Goal: Obtain resource: Obtain resource

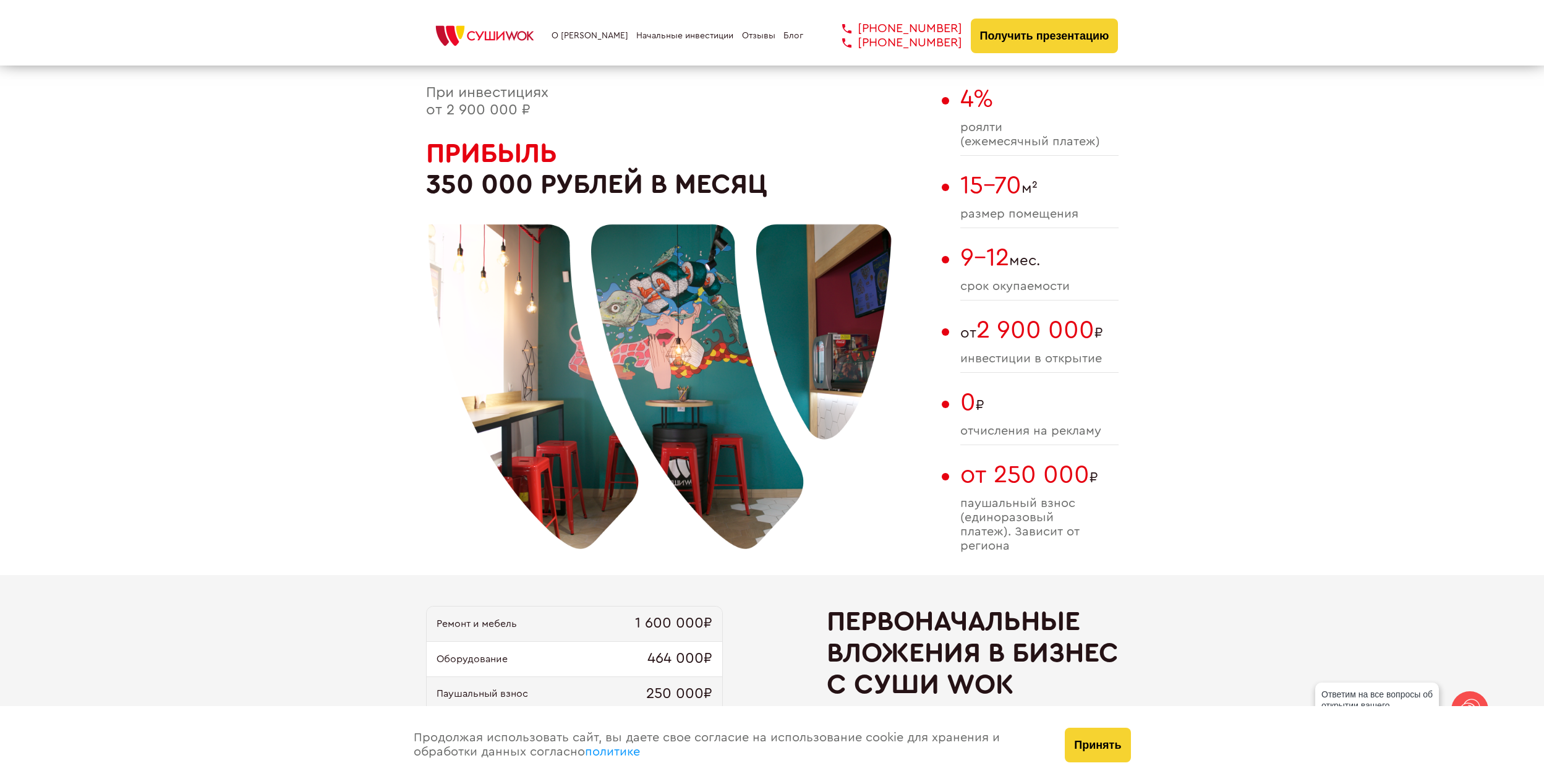
scroll to position [618, 0]
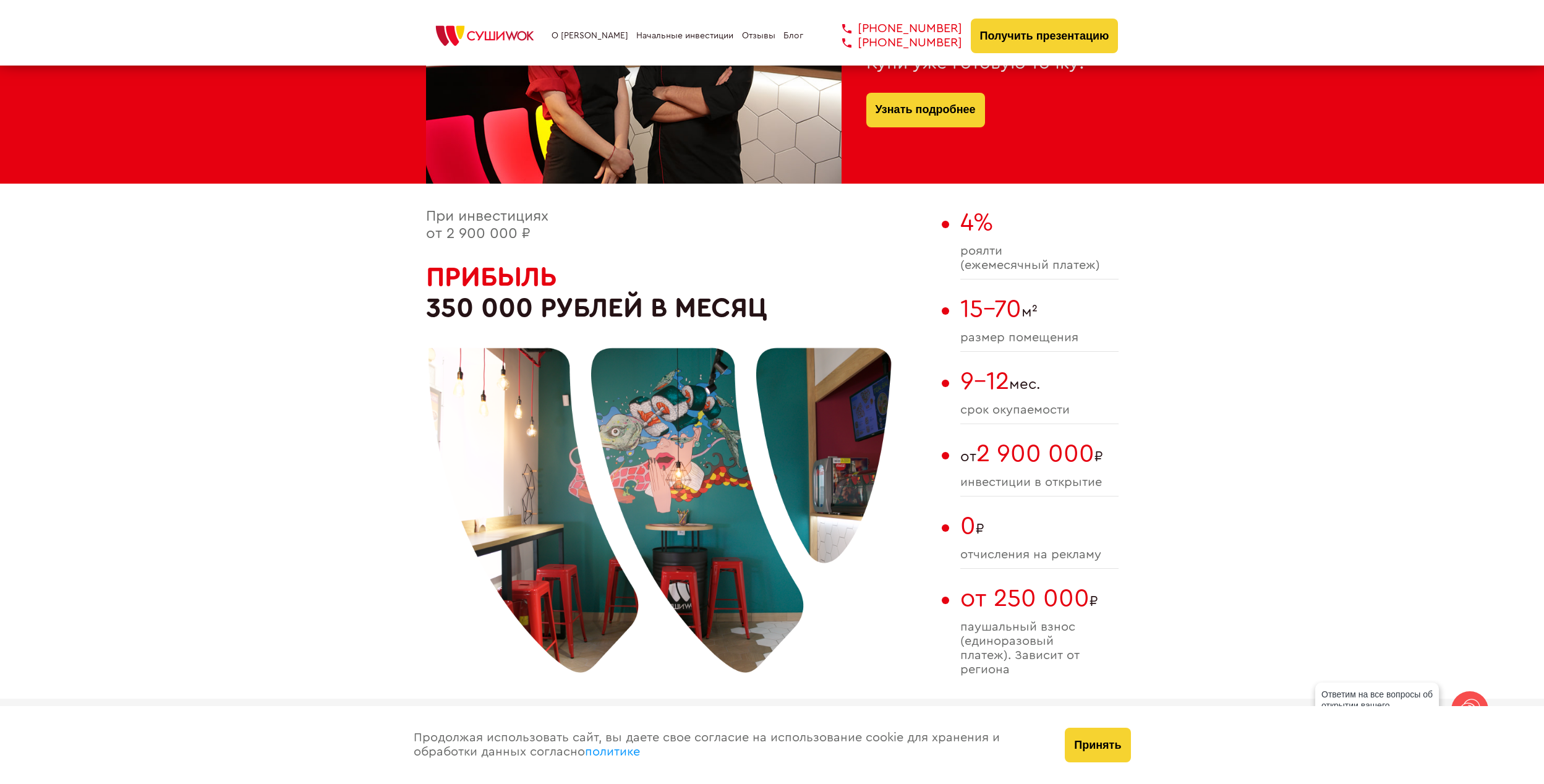
click at [745, 36] on link "Отзывы" at bounding box center [758, 36] width 33 height 10
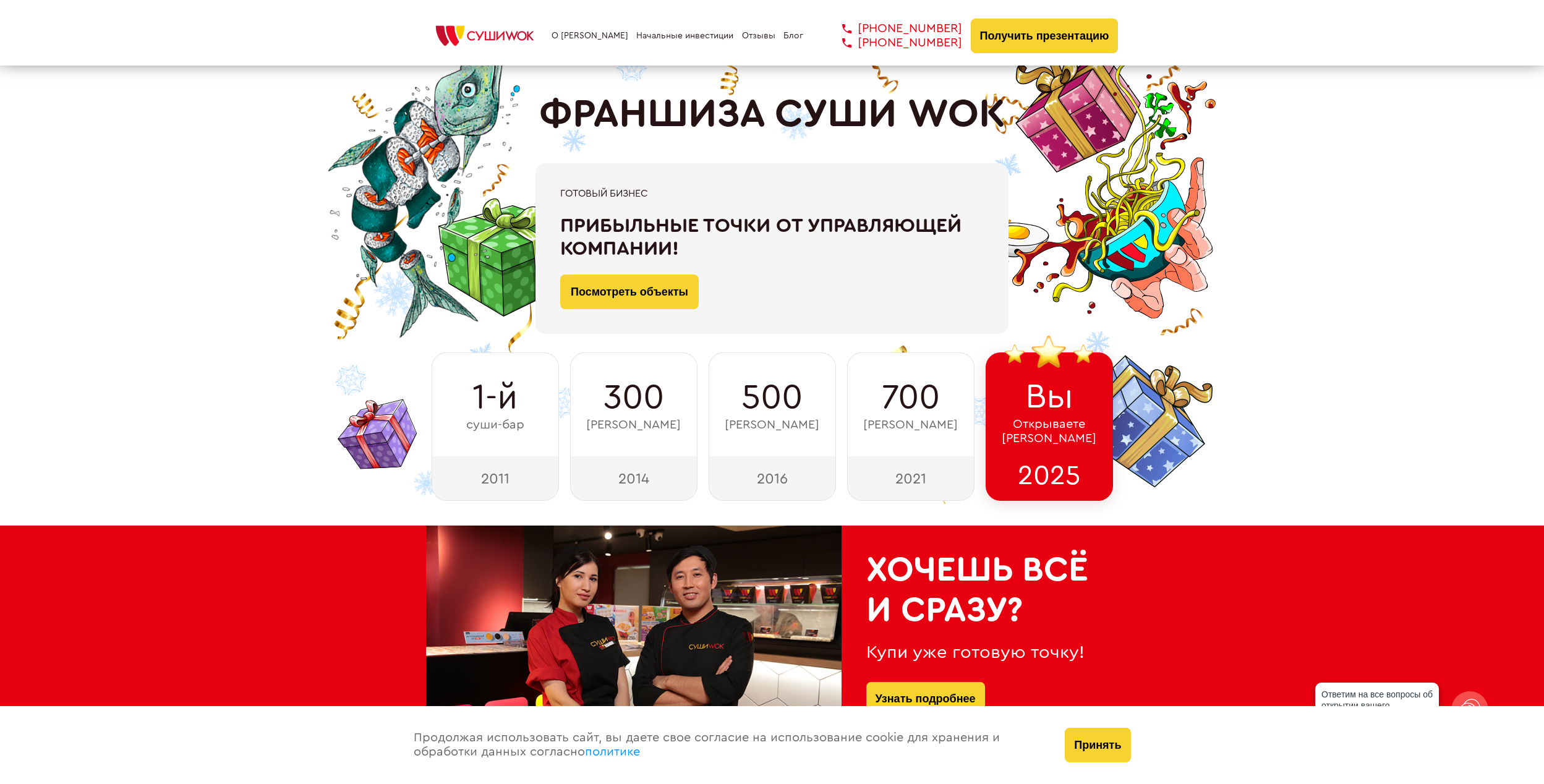
scroll to position [433, 0]
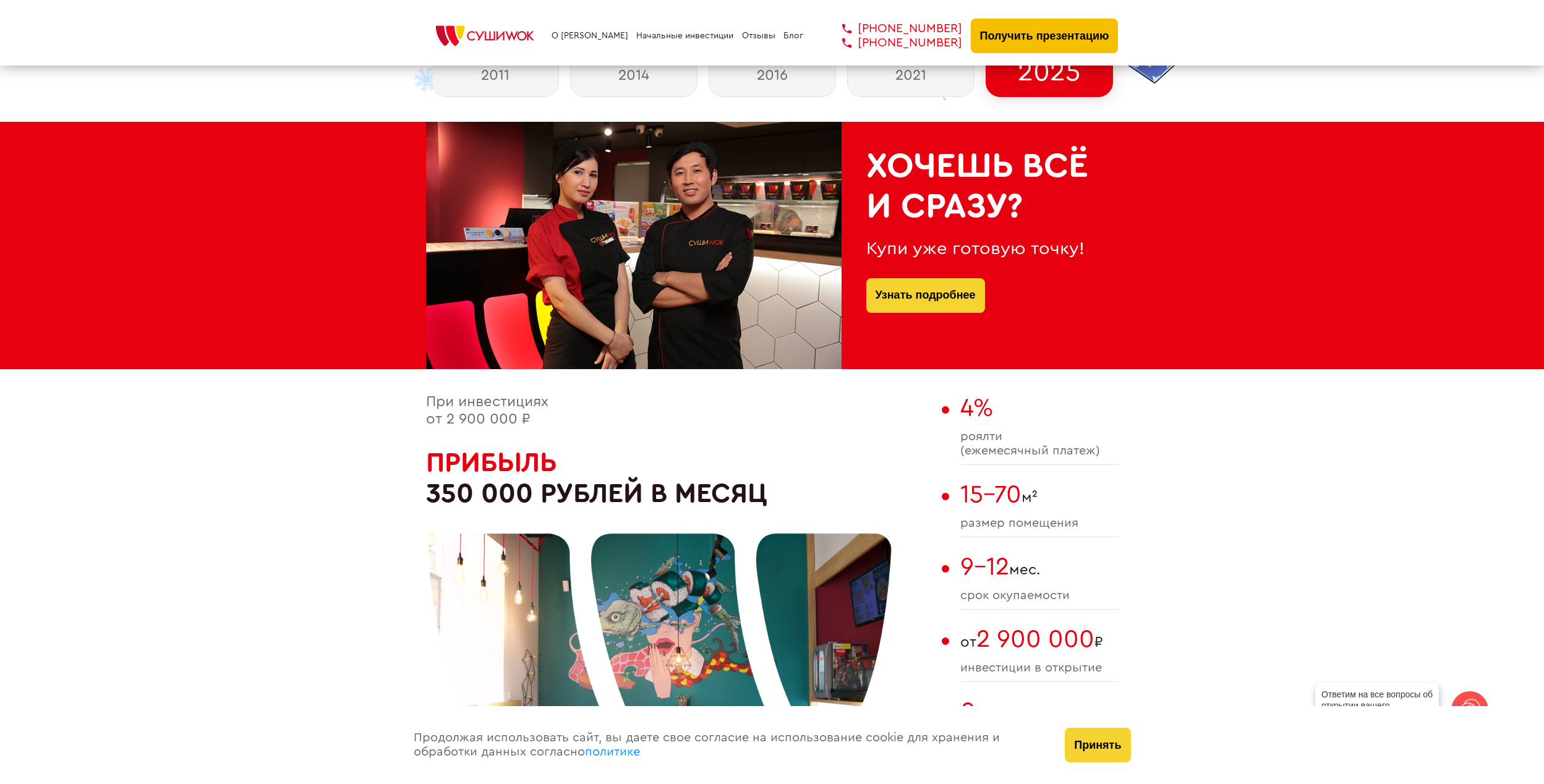
click at [1037, 33] on button "Получить презентацию" at bounding box center [1045, 36] width 148 height 35
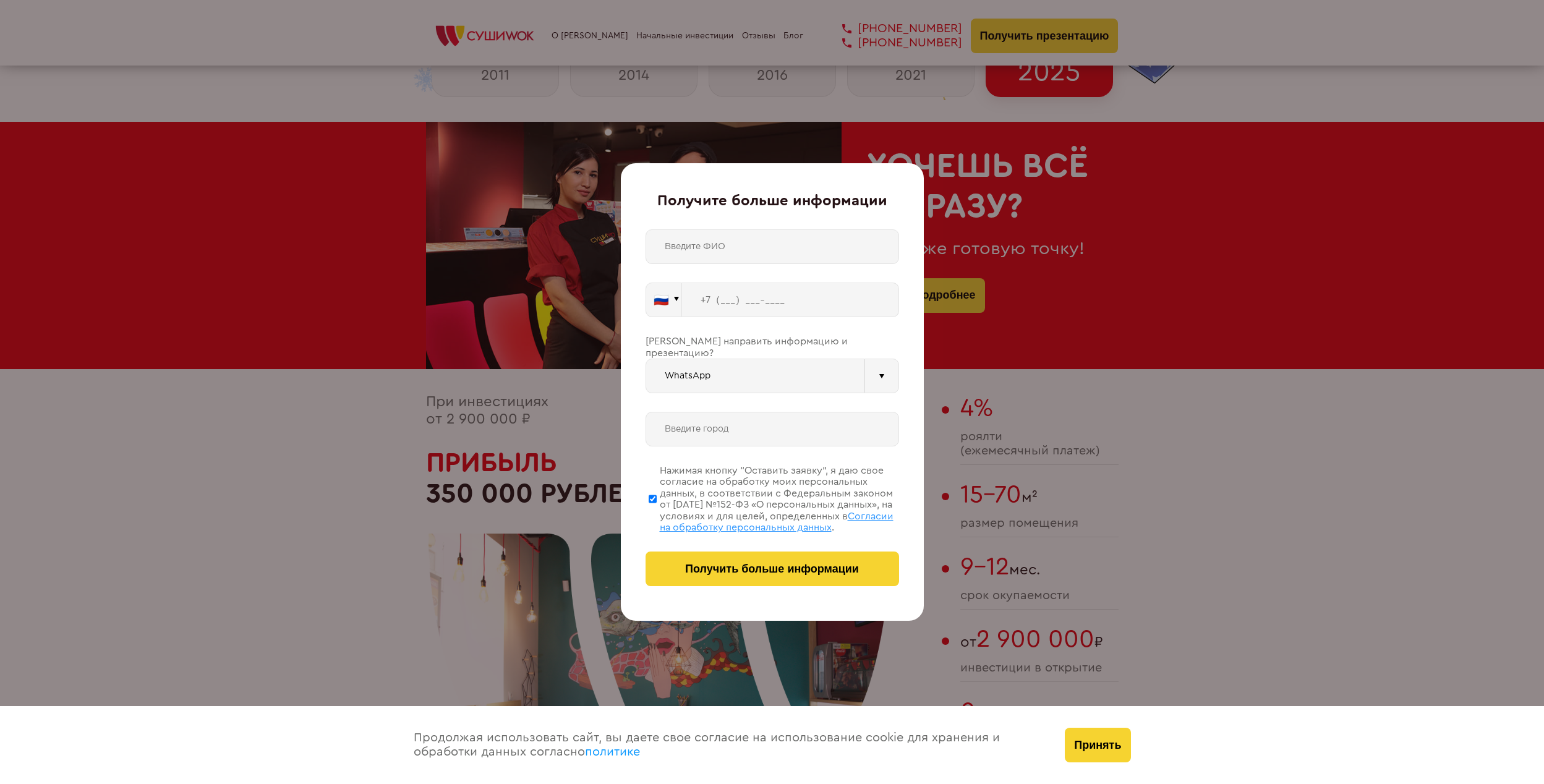
scroll to position [3540, 0]
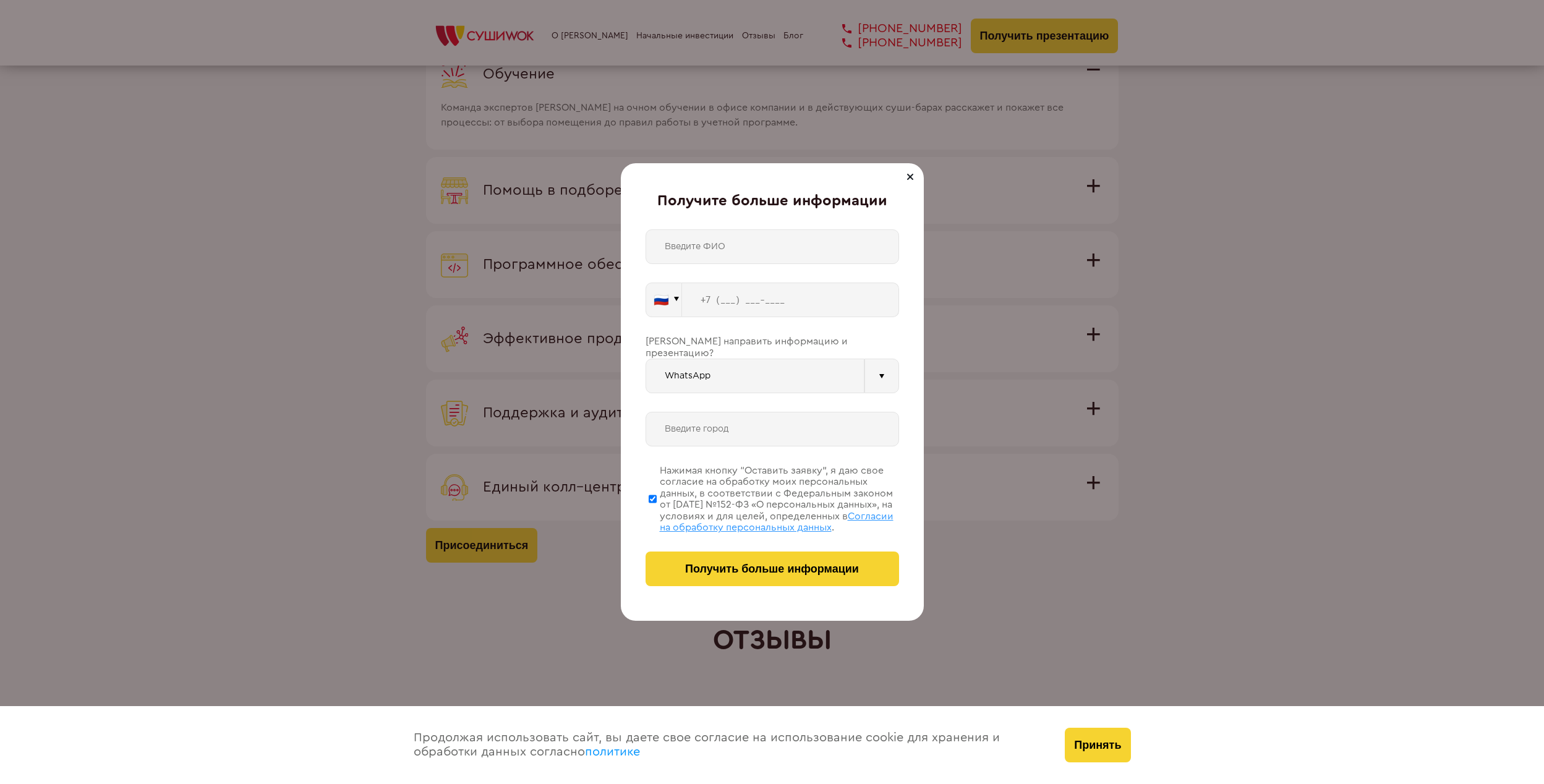
click at [637, 392] on div "Получите больше информации 🇷🇺 🇹🇷 🇧🇾 🇰🇬 🇰🇿 🇦🇿 🇦🇲 ." at bounding box center [772, 392] width 303 height 458
